Goal: Register for event/course

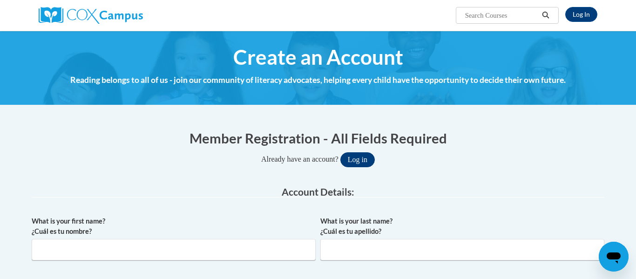
type input "[EMAIL_ADDRESS][DOMAIN_NAME]"
click at [363, 162] on button "Log in" at bounding box center [357, 159] width 34 height 15
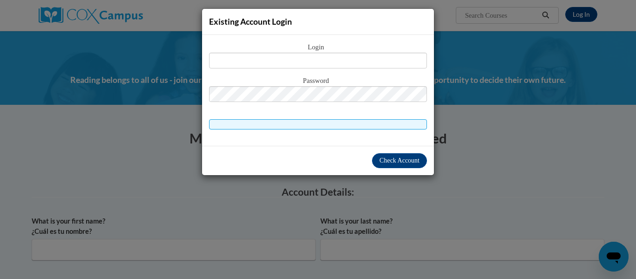
click at [528, 92] on div "Existing Account Login Login Password" at bounding box center [318, 139] width 636 height 279
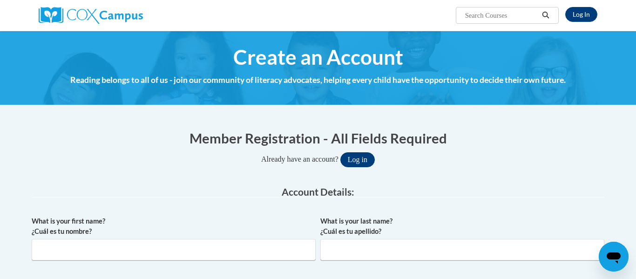
type input "hannahcarnahan306@gmail.com"
click at [360, 162] on button "Log in" at bounding box center [357, 159] width 34 height 15
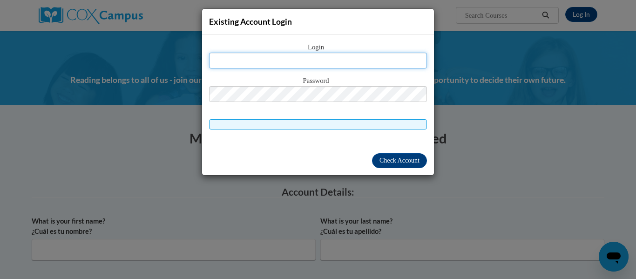
click at [323, 61] on input "text" at bounding box center [318, 61] width 218 height 16
type input "hannahcarnahan306@gmail.com"
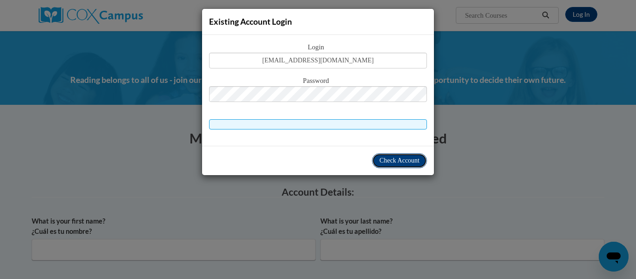
click at [412, 161] on span "Check Account" at bounding box center [400, 160] width 40 height 7
click at [404, 163] on span "Check Account" at bounding box center [400, 160] width 40 height 7
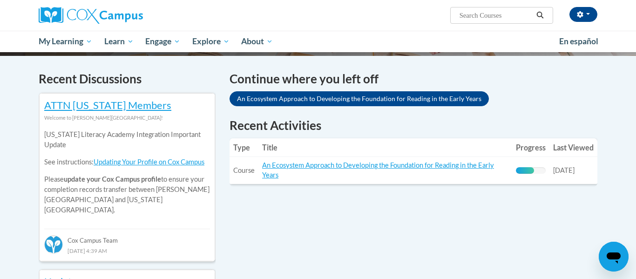
scroll to position [271, 0]
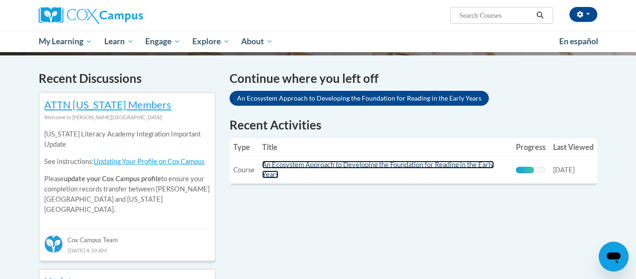
click at [365, 163] on link "An Ecosystem Approach to Developing the Foundation for Reading in the Early Yea…" at bounding box center [378, 170] width 232 height 18
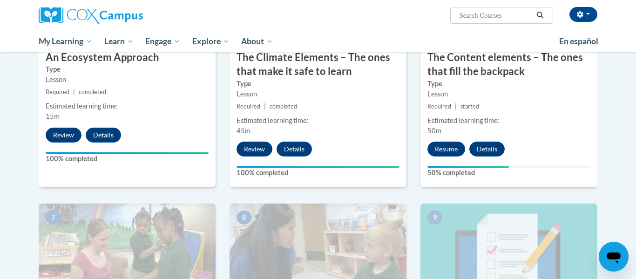
scroll to position [574, 0]
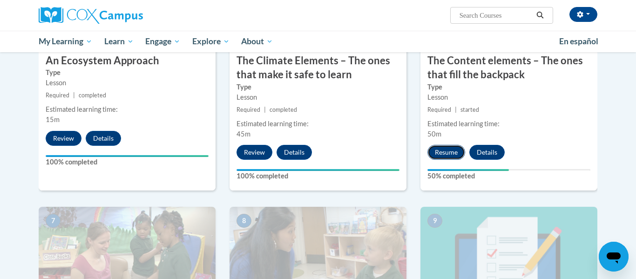
click at [440, 146] on button "Resume" at bounding box center [447, 152] width 38 height 15
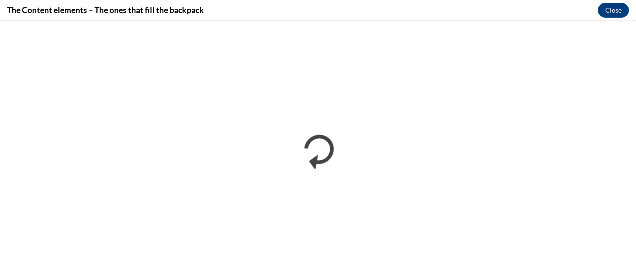
scroll to position [0, 0]
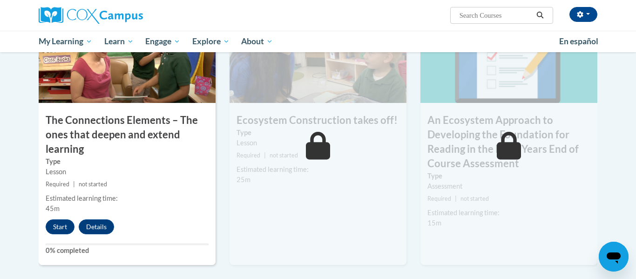
scroll to position [774, 0]
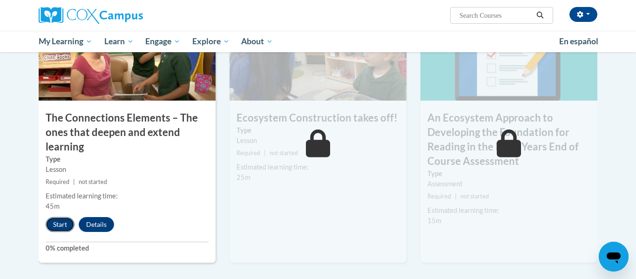
click at [62, 222] on button "Start" at bounding box center [60, 224] width 29 height 15
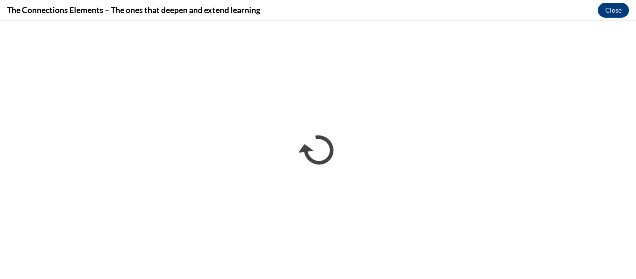
scroll to position [0, 0]
